Goal: Task Accomplishment & Management: Manage account settings

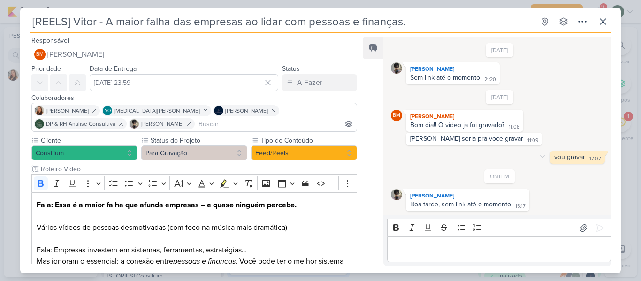
scroll to position [209, 0]
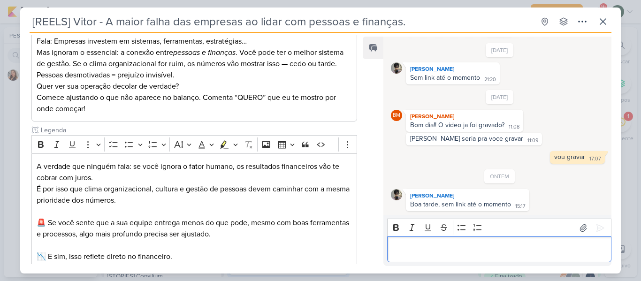
click at [474, 245] on p "Editor editing area: main" at bounding box center [499, 249] width 214 height 11
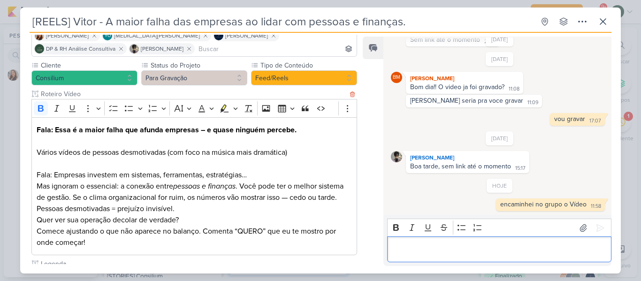
scroll to position [75, 0]
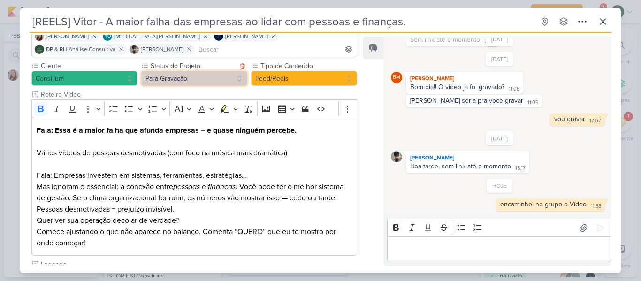
click at [225, 81] on button "Para Gravação" at bounding box center [194, 78] width 106 height 15
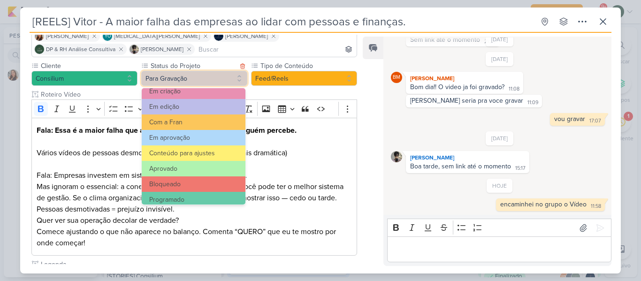
scroll to position [106, 0]
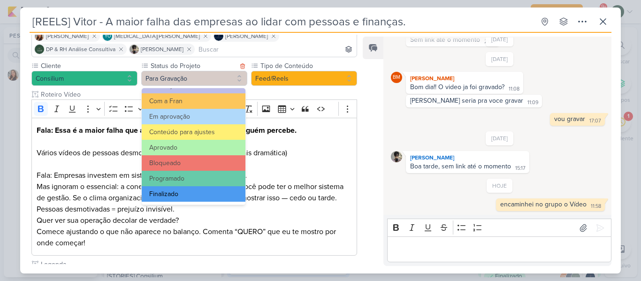
click at [190, 190] on button "Finalizado" at bounding box center [194, 193] width 104 height 15
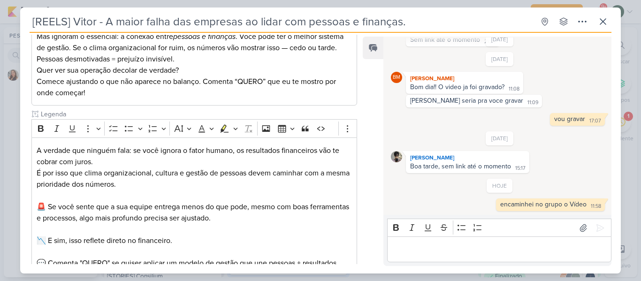
scroll to position [322, 0]
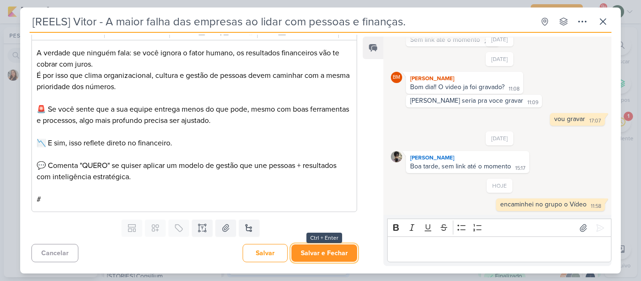
click at [310, 259] on button "Salvar e Fechar" at bounding box center [324, 252] width 66 height 17
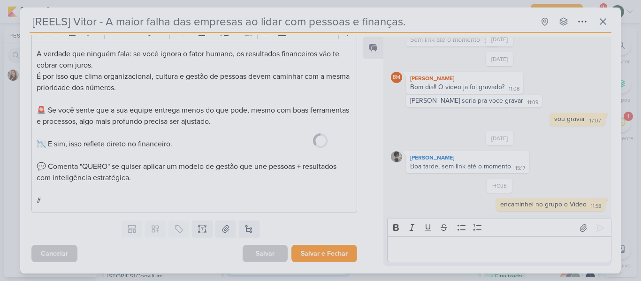
scroll to position [321, 0]
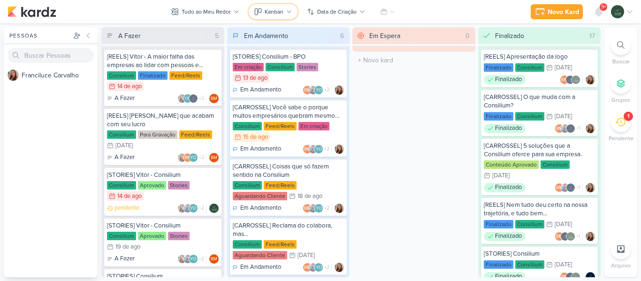
click at [284, 13] on button "Kanban" at bounding box center [273, 11] width 49 height 15
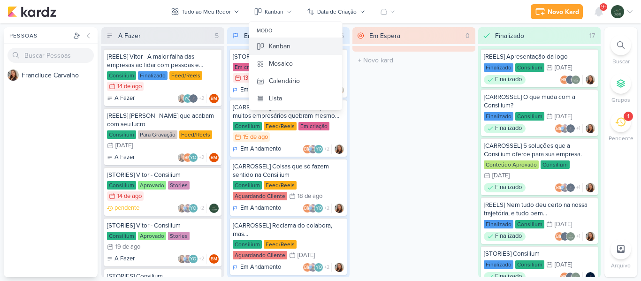
click at [289, 49] on div "Kanban" at bounding box center [280, 46] width 22 height 10
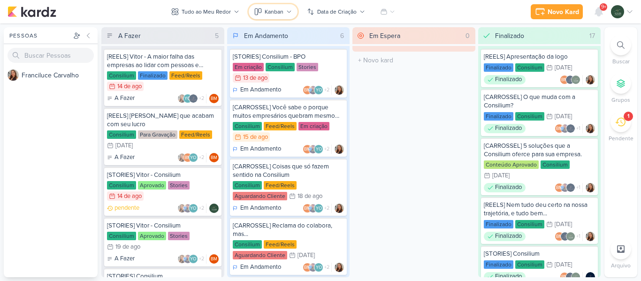
click at [292, 15] on button "Kanban" at bounding box center [273, 11] width 49 height 15
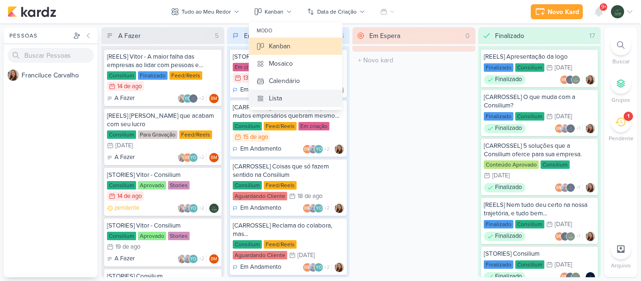
click at [279, 103] on div "Lista" at bounding box center [275, 98] width 13 height 10
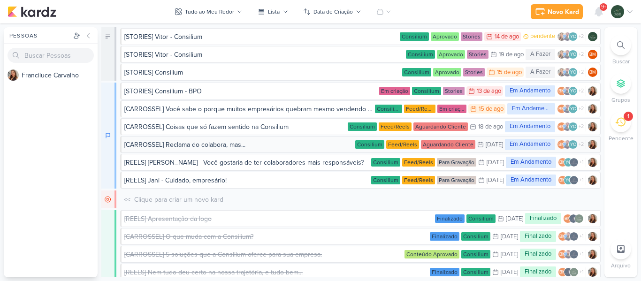
scroll to position [0, 0]
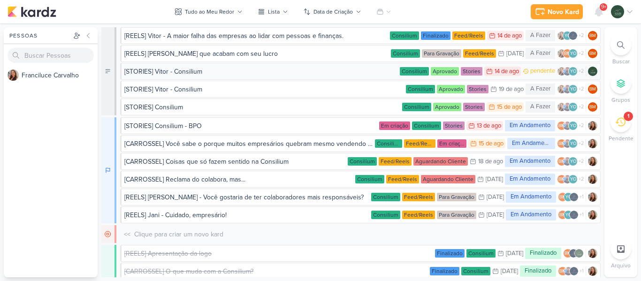
click at [238, 69] on div "[STORIES] Vitor - Consilium" at bounding box center [261, 72] width 275 height 10
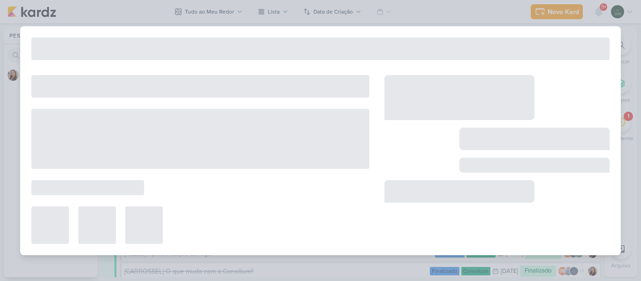
type input "[STORIES] Vitor - Consilium"
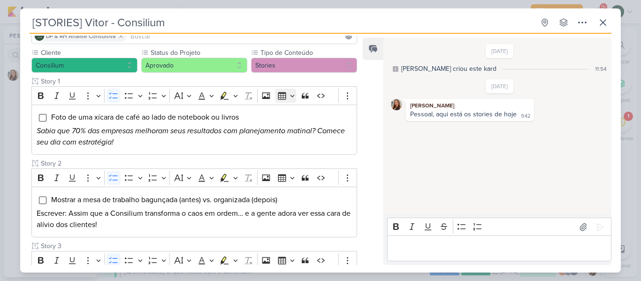
scroll to position [90, 0]
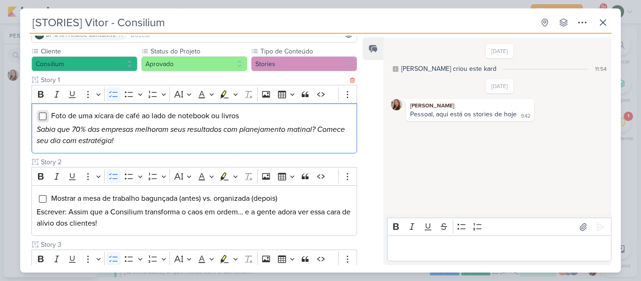
click at [44, 117] on input "Editor editing area: main" at bounding box center [43, 117] width 8 height 8
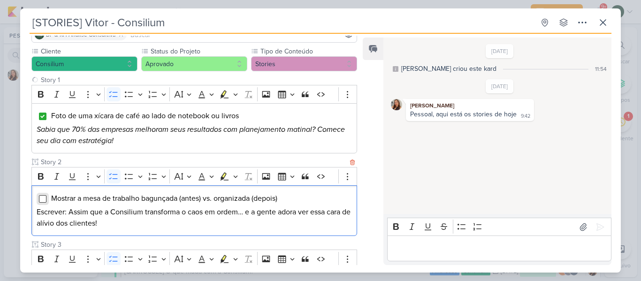
click at [42, 201] on input "Editor editing area: main" at bounding box center [43, 199] width 8 height 8
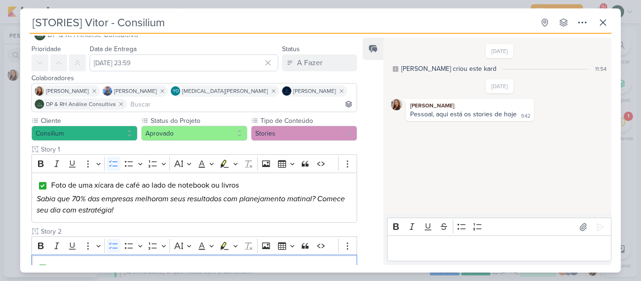
scroll to position [0, 0]
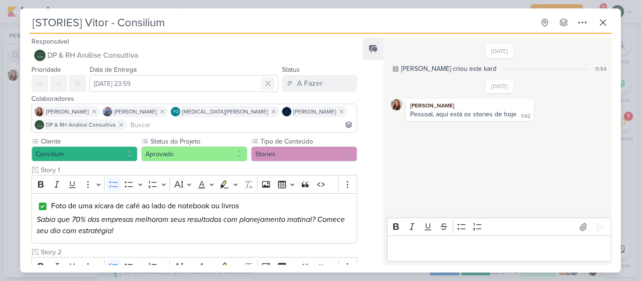
click at [264, 85] on icon at bounding box center [267, 83] width 9 height 9
click at [193, 84] on input "text" at bounding box center [184, 83] width 189 height 17
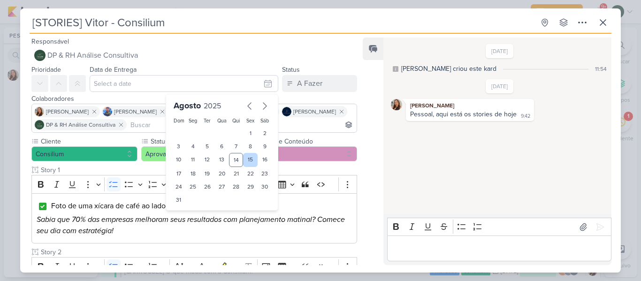
click at [248, 161] on div "15" at bounding box center [250, 160] width 15 height 14
type input "[DATE] 23:59"
click at [368, 169] on div "Feed Solte o email para atrelar ao kard" at bounding box center [373, 152] width 21 height 228
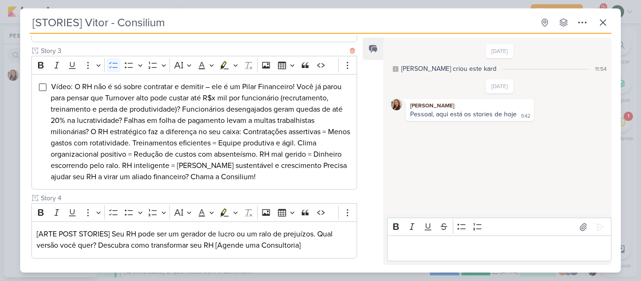
scroll to position [279, 0]
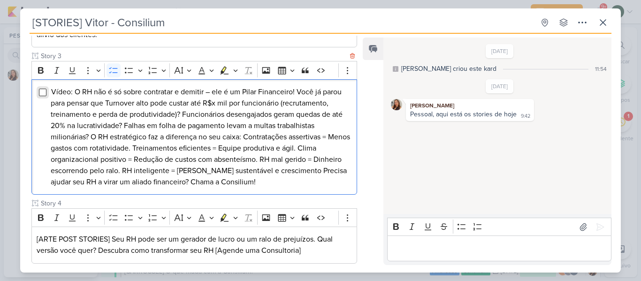
click at [41, 96] on input "Editor editing area: main" at bounding box center [43, 93] width 8 height 8
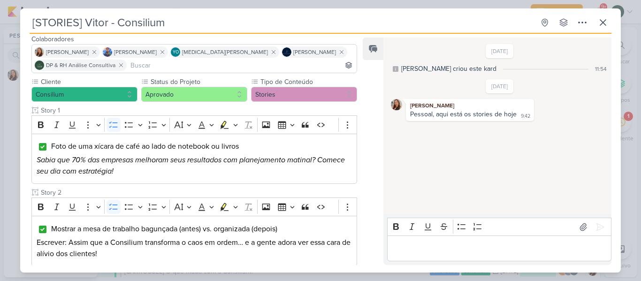
scroll to position [0, 0]
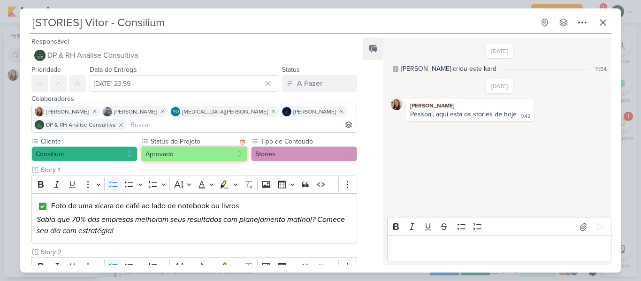
click at [199, 155] on button "Aprovado" at bounding box center [194, 153] width 106 height 15
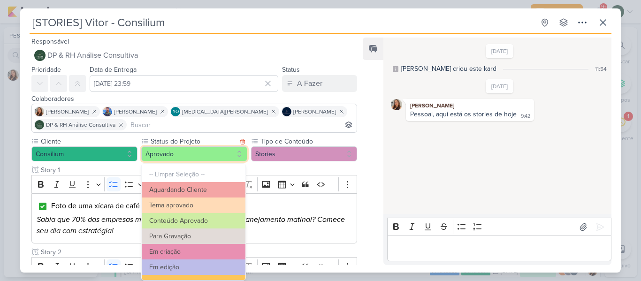
scroll to position [106, 0]
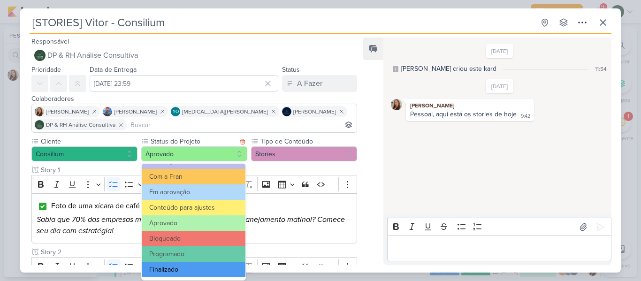
click at [185, 268] on button "Finalizado" at bounding box center [194, 269] width 104 height 15
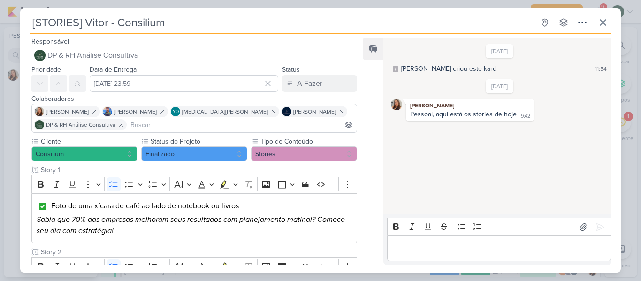
scroll to position [329, 0]
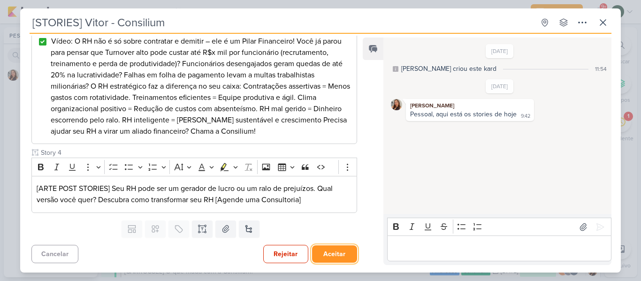
click at [332, 255] on button "Aceitar" at bounding box center [334, 253] width 45 height 17
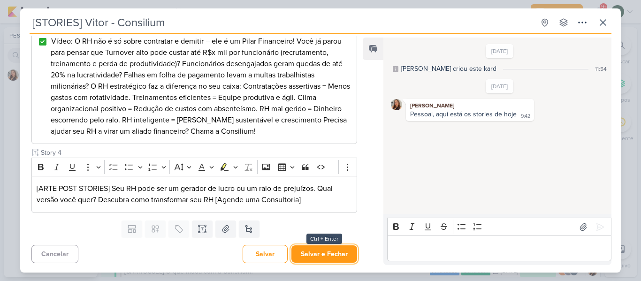
click at [332, 255] on button "Salvar e Fechar" at bounding box center [324, 253] width 66 height 17
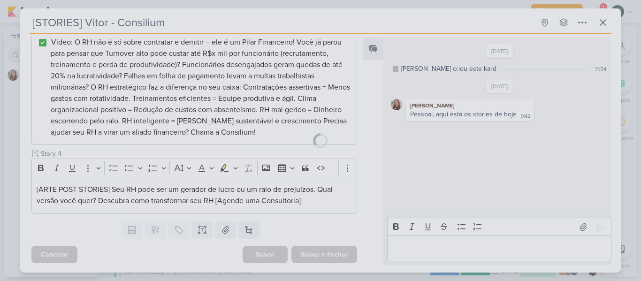
scroll to position [329, 0]
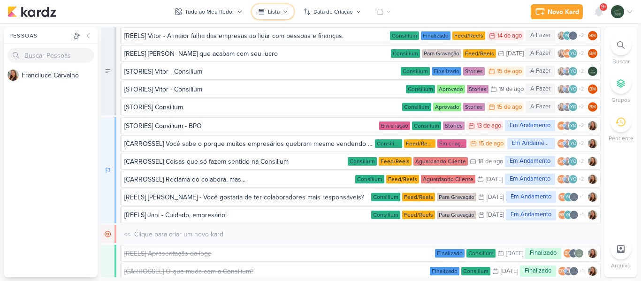
click at [285, 13] on icon at bounding box center [286, 12] width 6 height 6
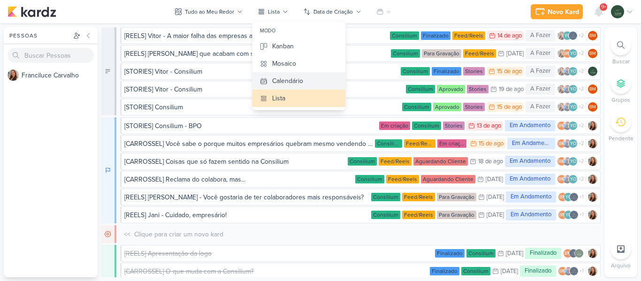
click at [289, 76] on button "Calendário" at bounding box center [298, 80] width 93 height 17
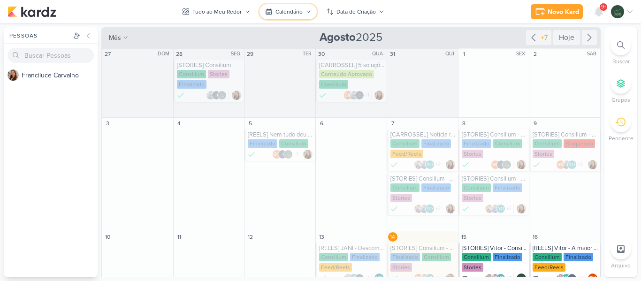
click at [306, 9] on icon at bounding box center [309, 12] width 6 height 6
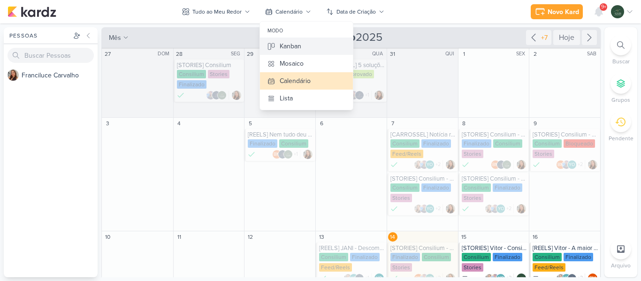
click at [293, 45] on div "Kanban" at bounding box center [291, 46] width 22 height 10
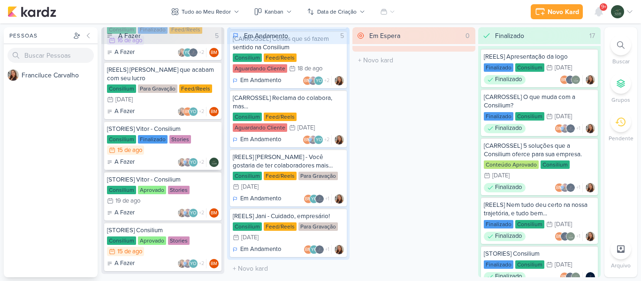
scroll to position [60, 0]
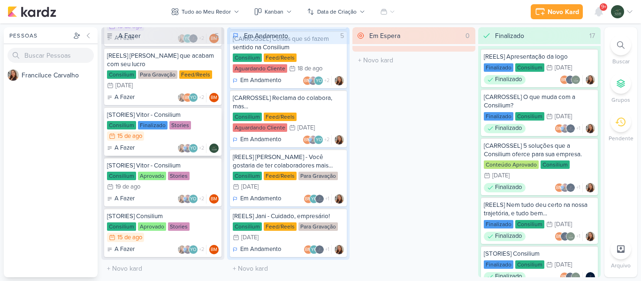
click at [206, 127] on div "Consilium Finalizado Stories 15/8 [DATE]" at bounding box center [163, 131] width 112 height 21
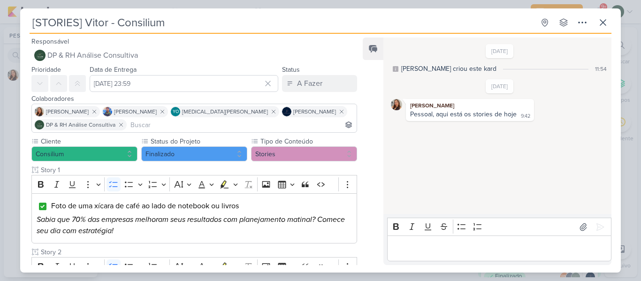
scroll to position [139, 0]
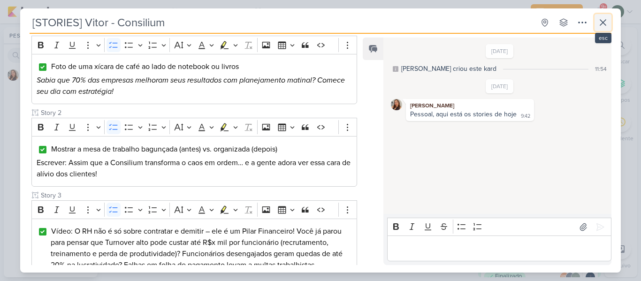
click at [606, 22] on icon at bounding box center [602, 22] width 11 height 11
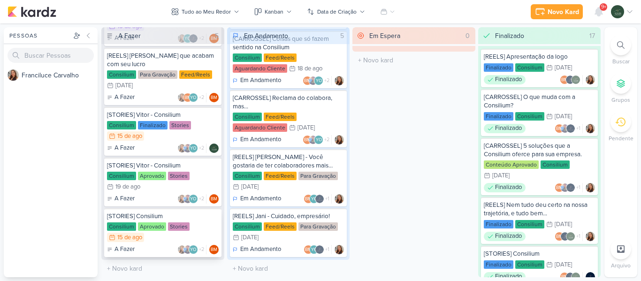
click at [214, 227] on div "Consilium Aprovado Stories 15/8 [DATE]" at bounding box center [163, 232] width 112 height 21
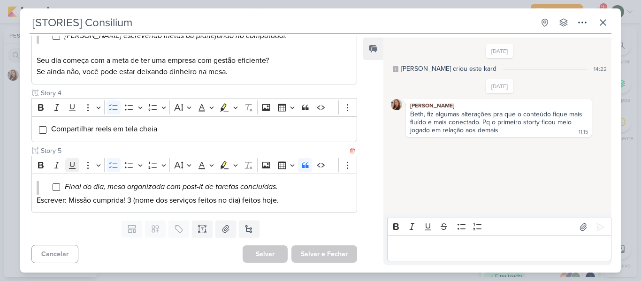
scroll to position [0, 0]
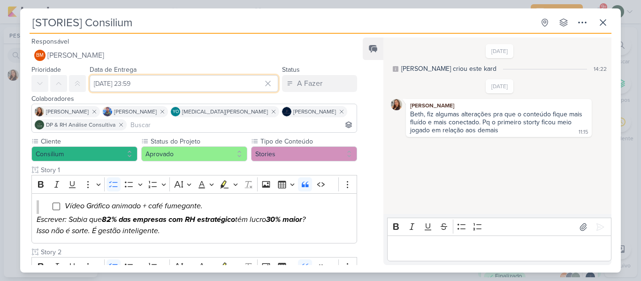
click at [233, 84] on input "[DATE] 23:59" at bounding box center [184, 83] width 189 height 17
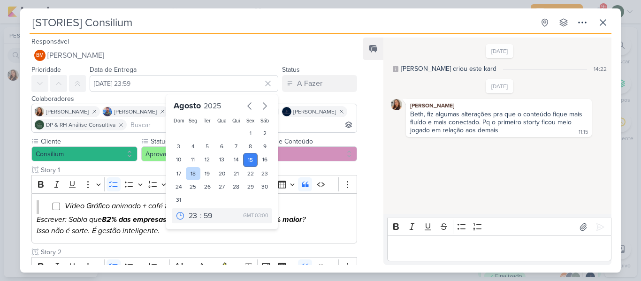
click at [186, 173] on div "18" at bounding box center [193, 173] width 15 height 13
type input "[DATE] 23:59"
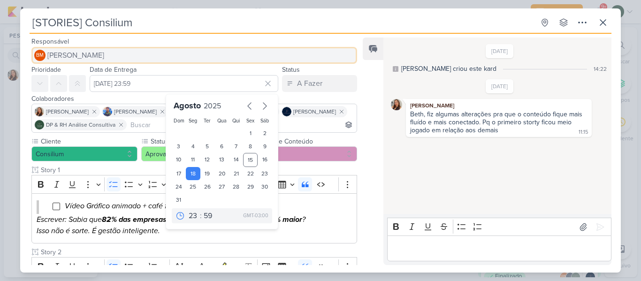
click at [317, 52] on button "BM [GEOGRAPHIC_DATA]" at bounding box center [194, 55] width 326 height 17
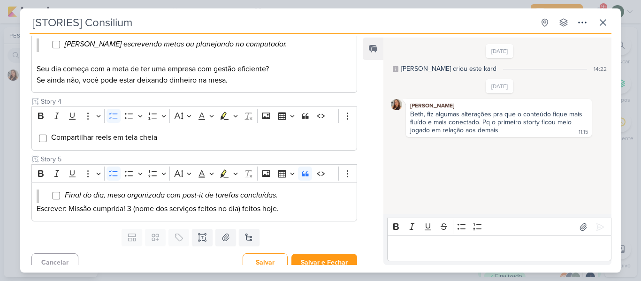
scroll to position [335, 0]
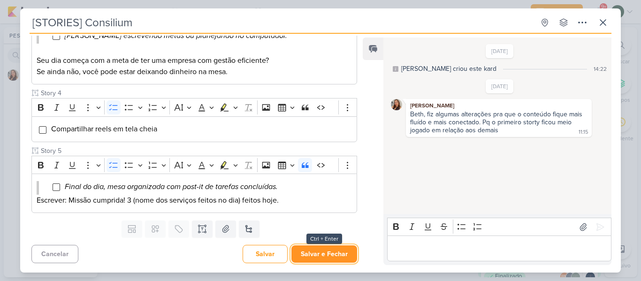
click at [316, 256] on button "Salvar e Fechar" at bounding box center [324, 253] width 66 height 17
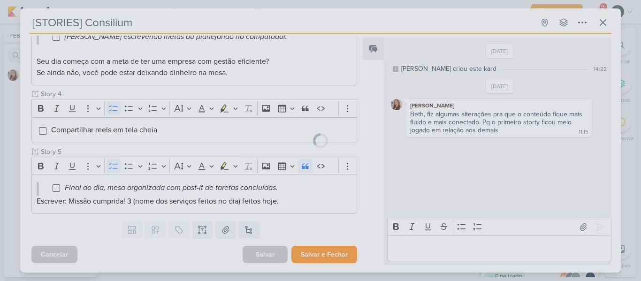
scroll to position [334, 0]
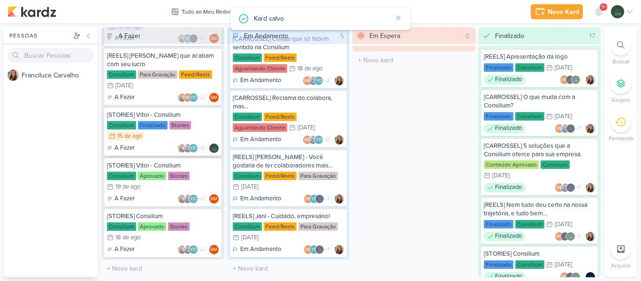
click at [199, 122] on div "Consilium Finalizado Stories 15/8 [DATE]" at bounding box center [163, 131] width 112 height 21
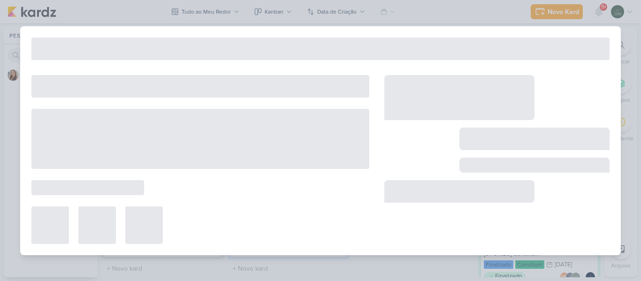
type input "[STORIES] Vitor - Consilium"
type input "[DATE] 23:59"
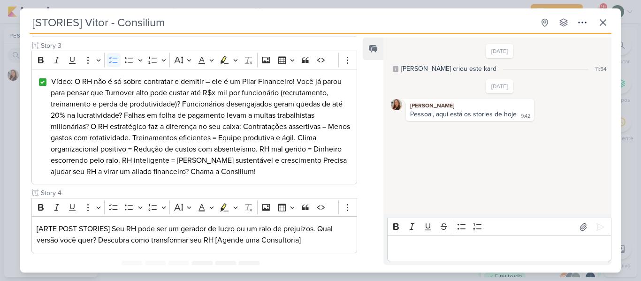
scroll to position [329, 0]
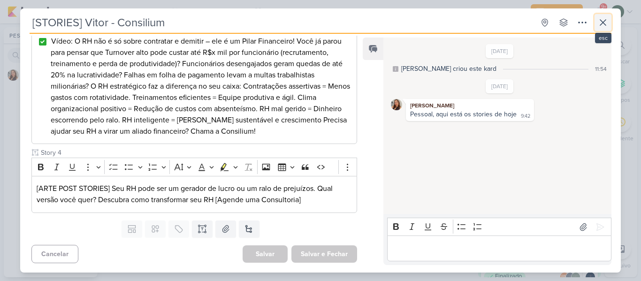
click at [602, 21] on icon at bounding box center [602, 22] width 11 height 11
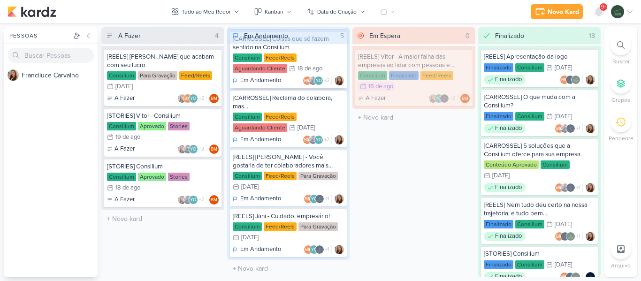
scroll to position [0, 0]
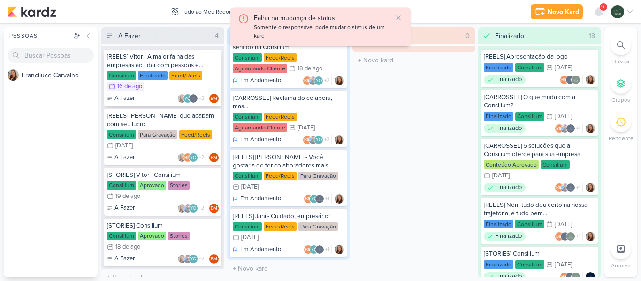
click at [210, 63] on div "[REELS] Vitor - A maior falha das empresas ao lidar com pessoas e finanças." at bounding box center [163, 61] width 112 height 17
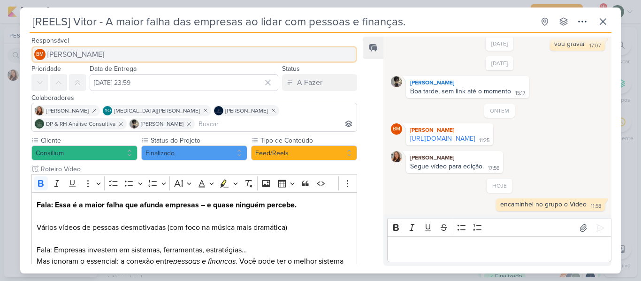
click at [95, 52] on button "BM [GEOGRAPHIC_DATA]" at bounding box center [194, 54] width 326 height 17
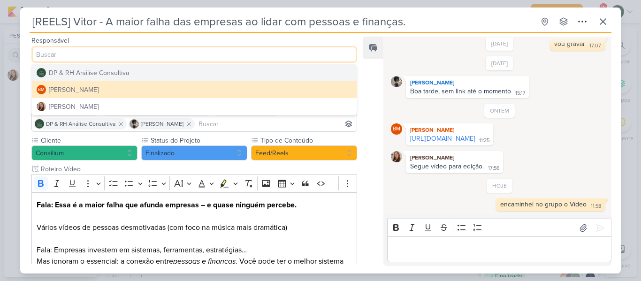
click at [97, 75] on div "DP & RH Análise Consultiva" at bounding box center [89, 73] width 80 height 10
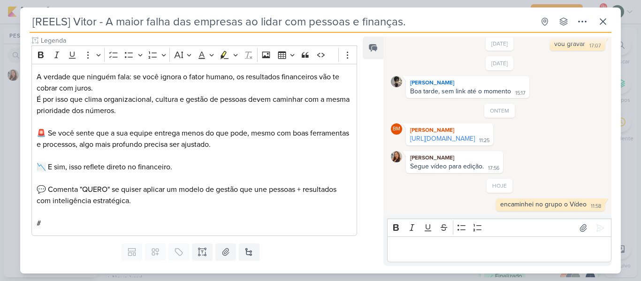
scroll to position [298, 0]
click at [600, 21] on icon at bounding box center [602, 21] width 11 height 11
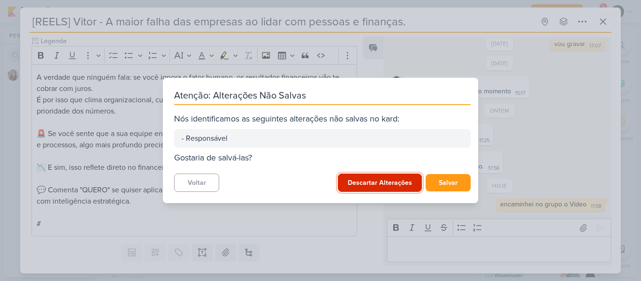
click at [391, 186] on button "Descartar Alterações" at bounding box center [380, 183] width 84 height 18
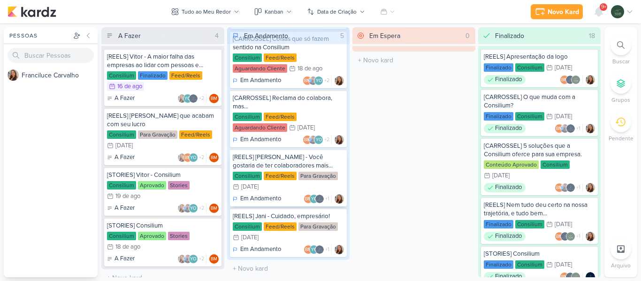
click at [339, 162] on div "[REELS] [PERSON_NAME] - Você gostaria de ter colaboradores mais responsáveis?" at bounding box center [289, 161] width 112 height 17
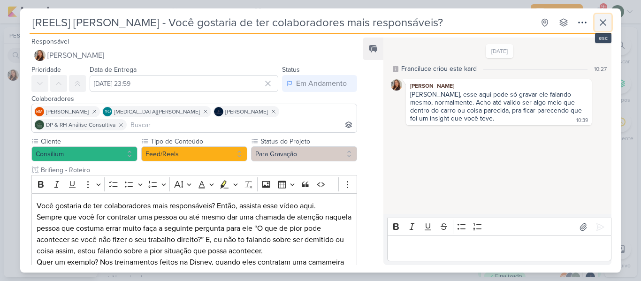
click at [602, 22] on icon at bounding box center [603, 23] width 6 height 6
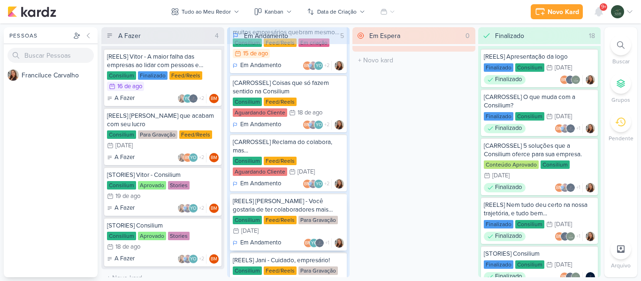
scroll to position [32, 0]
click at [333, 154] on div "[CARROSSEL] Reclama do colabora, mas..." at bounding box center [289, 146] width 112 height 17
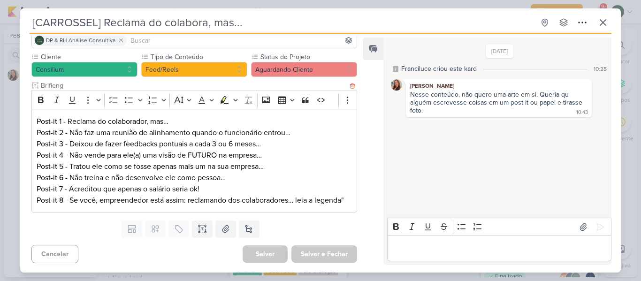
scroll to position [96, 0]
click at [319, 62] on button "Aguardando Cliente" at bounding box center [304, 69] width 106 height 15
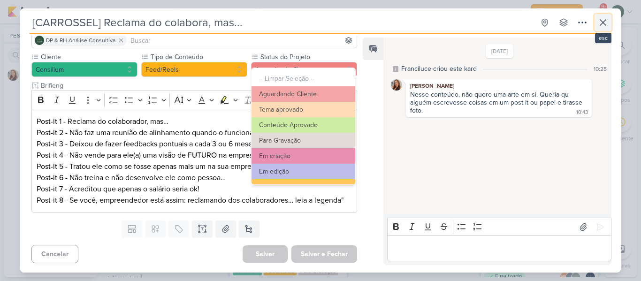
click at [602, 18] on icon at bounding box center [602, 22] width 11 height 11
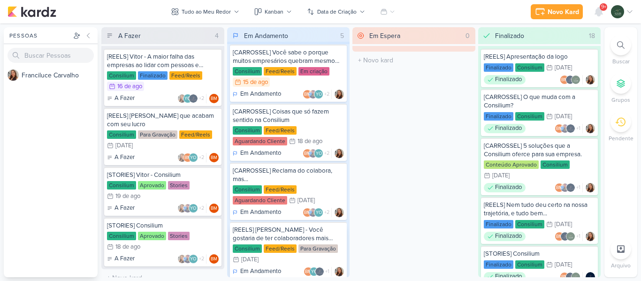
scroll to position [0, 0]
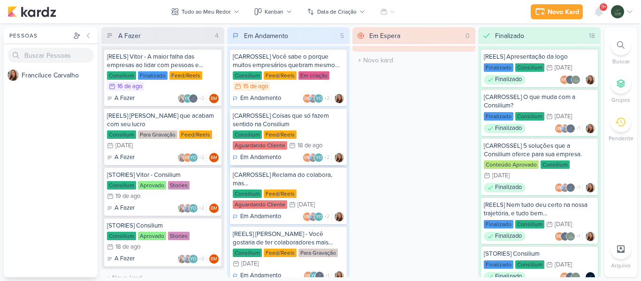
click at [336, 130] on div "[CARROSSEL] Coisas que só fazem sentido na Consilium Consilium Feed/Reels Aguar…" at bounding box center [288, 136] width 117 height 57
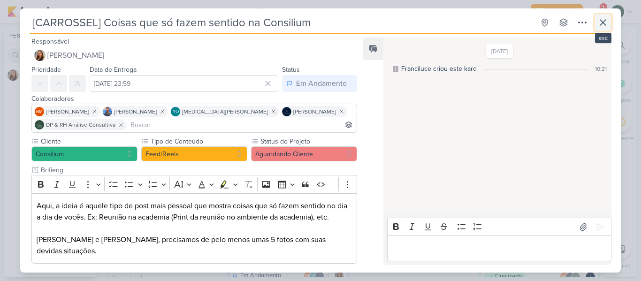
click at [603, 22] on icon at bounding box center [603, 23] width 6 height 6
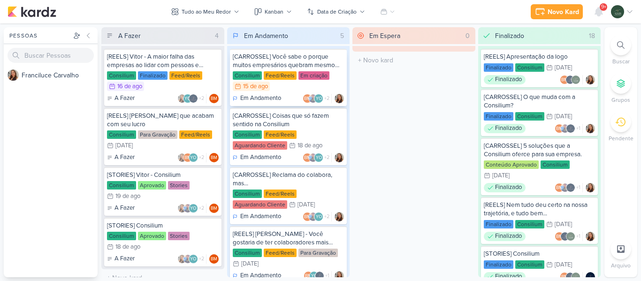
click at [338, 62] on div "[CARROSSEL] Você sabe o porque muitos empresários quebram mesmo vendendo bem?" at bounding box center [289, 61] width 112 height 17
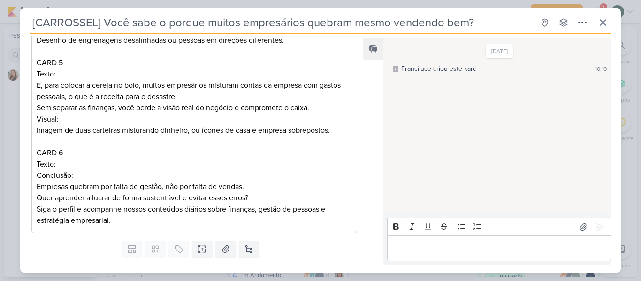
scroll to position [501, 0]
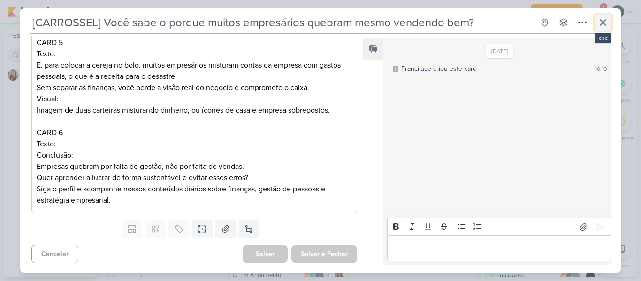
click at [603, 24] on icon at bounding box center [602, 22] width 11 height 11
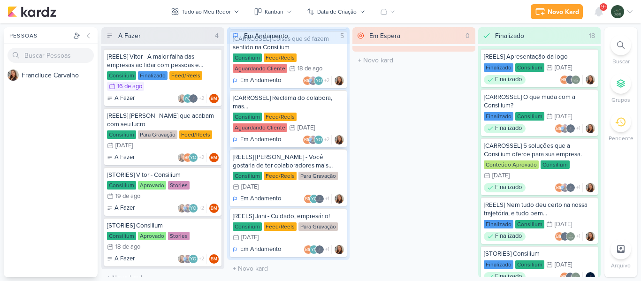
scroll to position [0, 0]
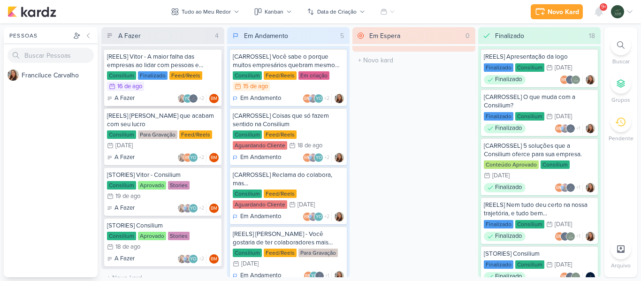
click at [208, 58] on div "[REELS] Vitor - A maior falha das empresas ao lidar com pessoas e finanças." at bounding box center [163, 61] width 112 height 17
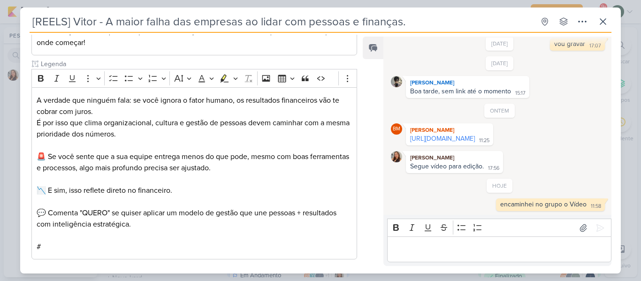
scroll to position [264, 0]
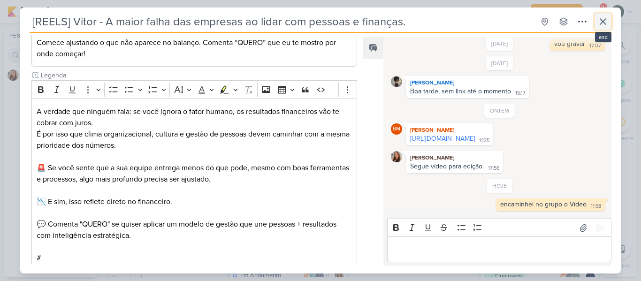
click at [600, 21] on icon at bounding box center [602, 21] width 11 height 11
